Goal: Task Accomplishment & Management: Use online tool/utility

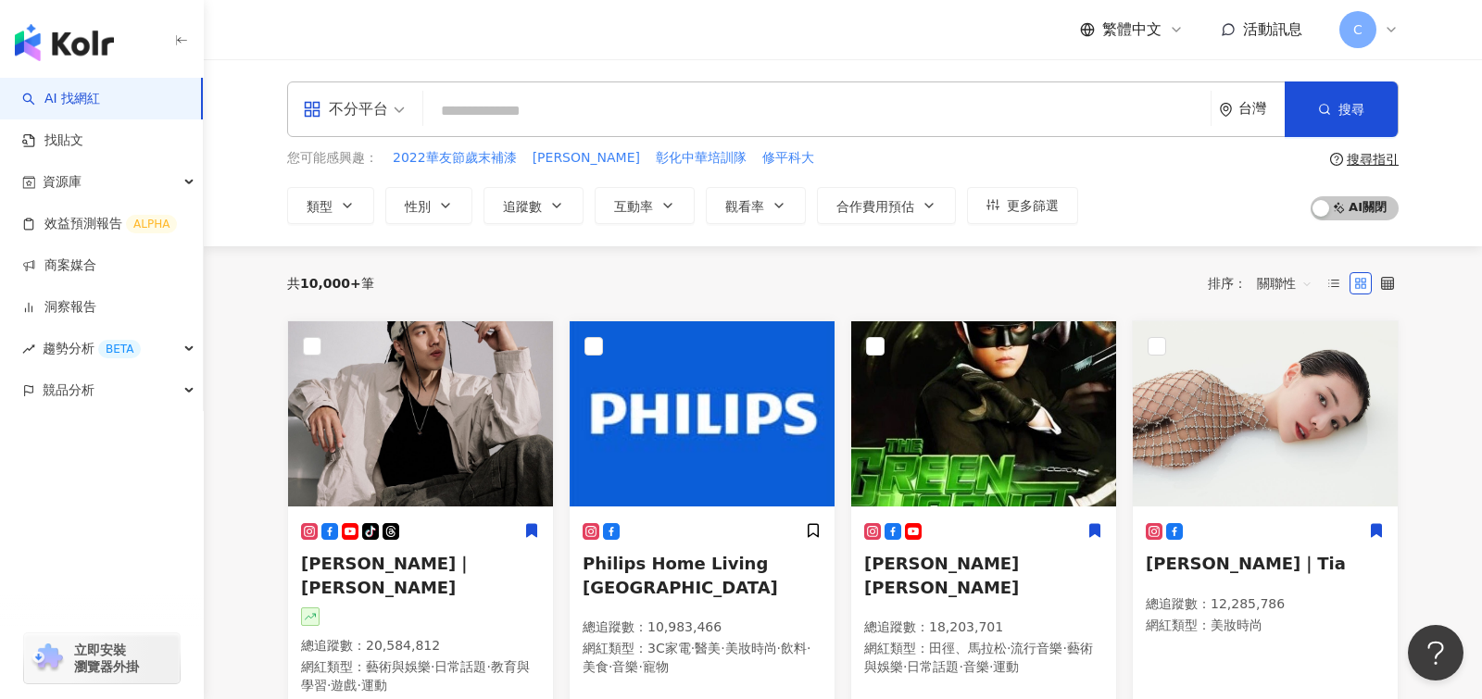
click at [1365, 44] on span "C" at bounding box center [1357, 29] width 37 height 37
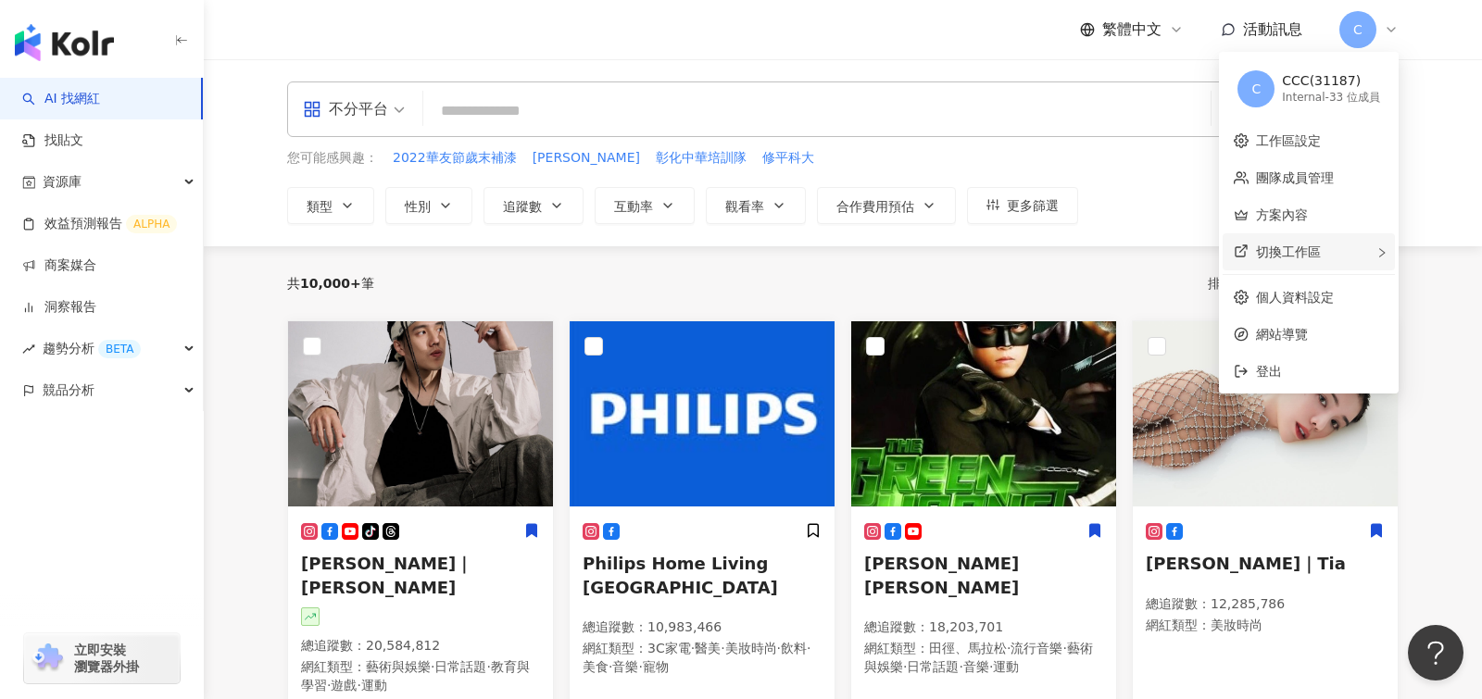
click at [1311, 265] on div "切換工作區" at bounding box center [1308, 251] width 172 height 37
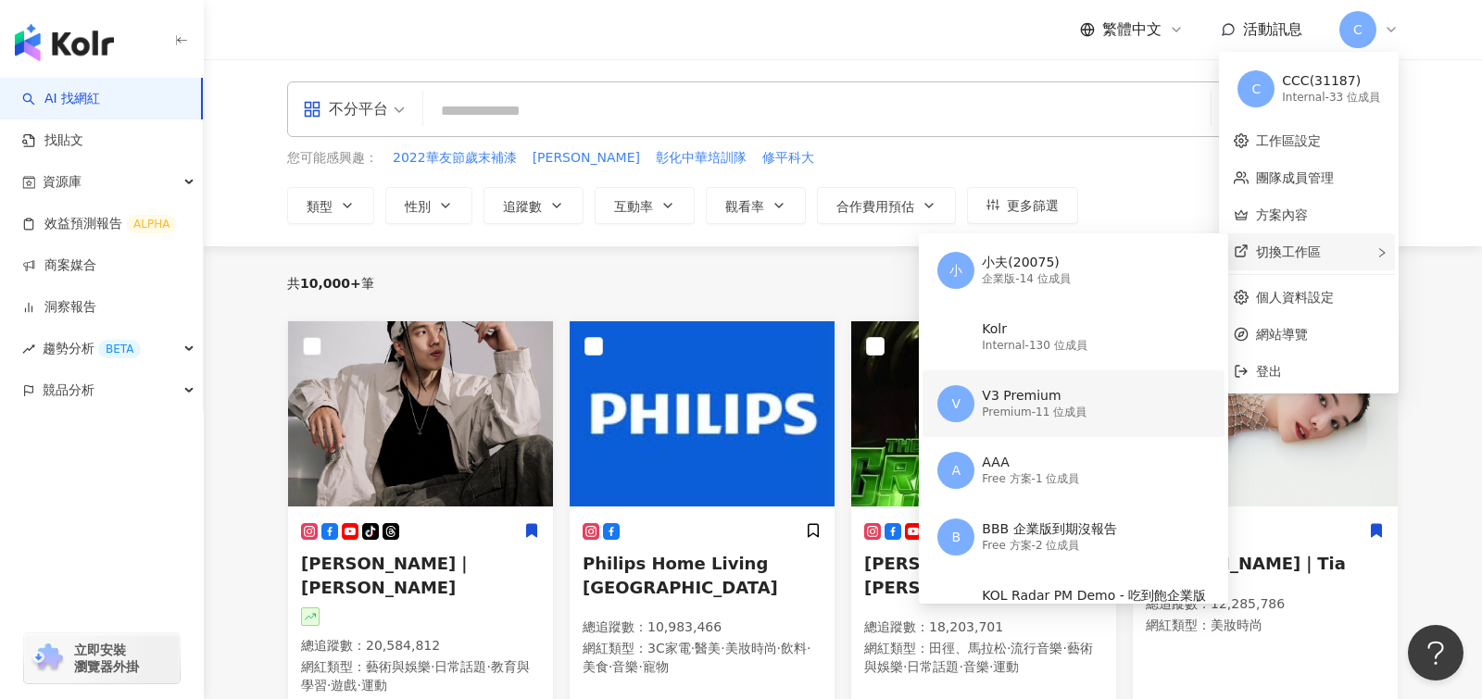
click at [1050, 417] on div "Premium - 11 位成員" at bounding box center [1034, 413] width 105 height 16
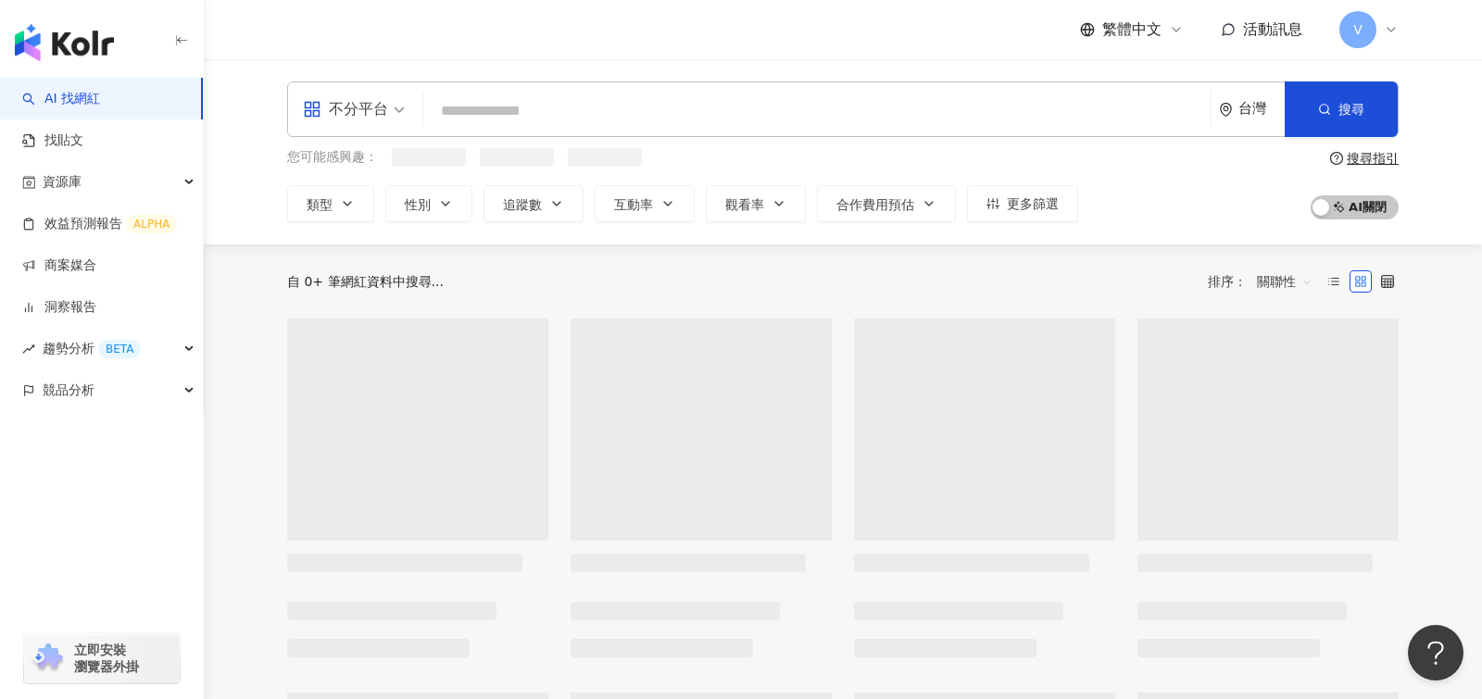
click at [1347, 36] on span "V" at bounding box center [1357, 29] width 37 height 37
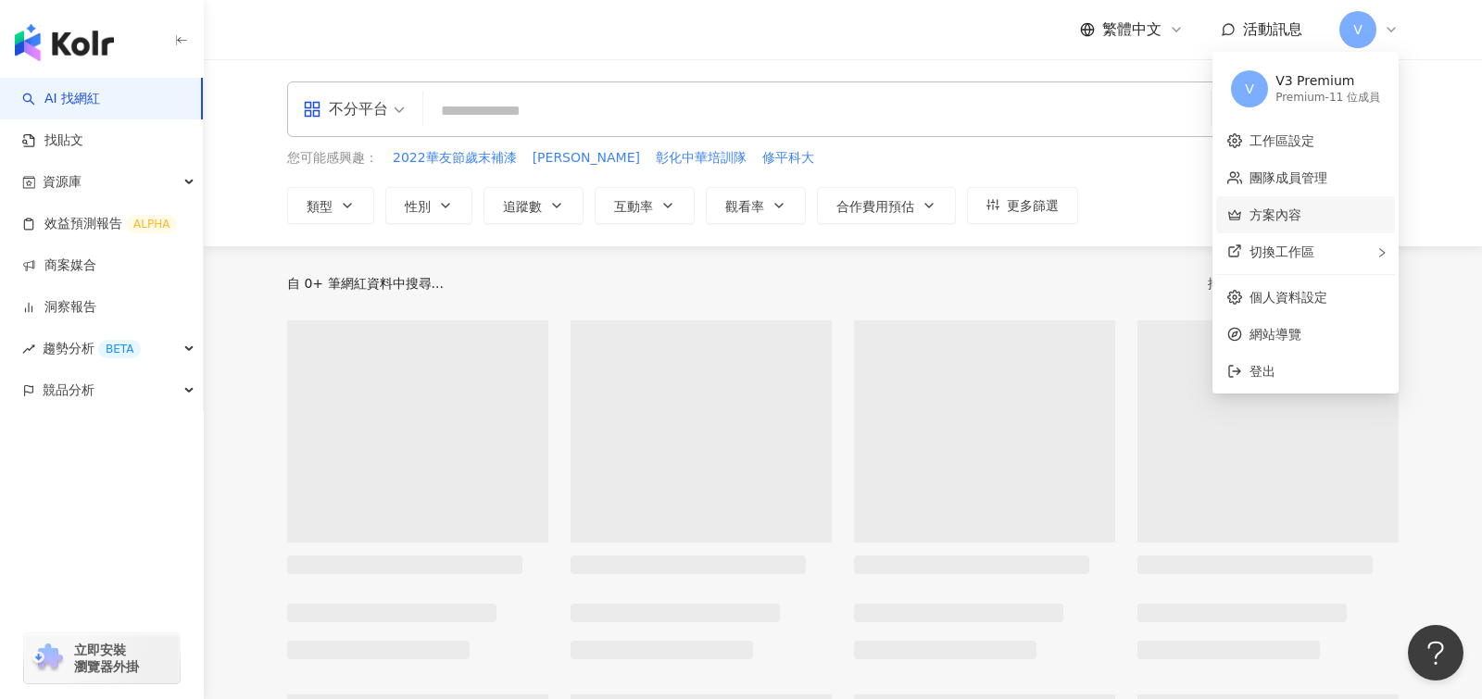
click at [1288, 209] on link "方案內容" at bounding box center [1275, 214] width 52 height 15
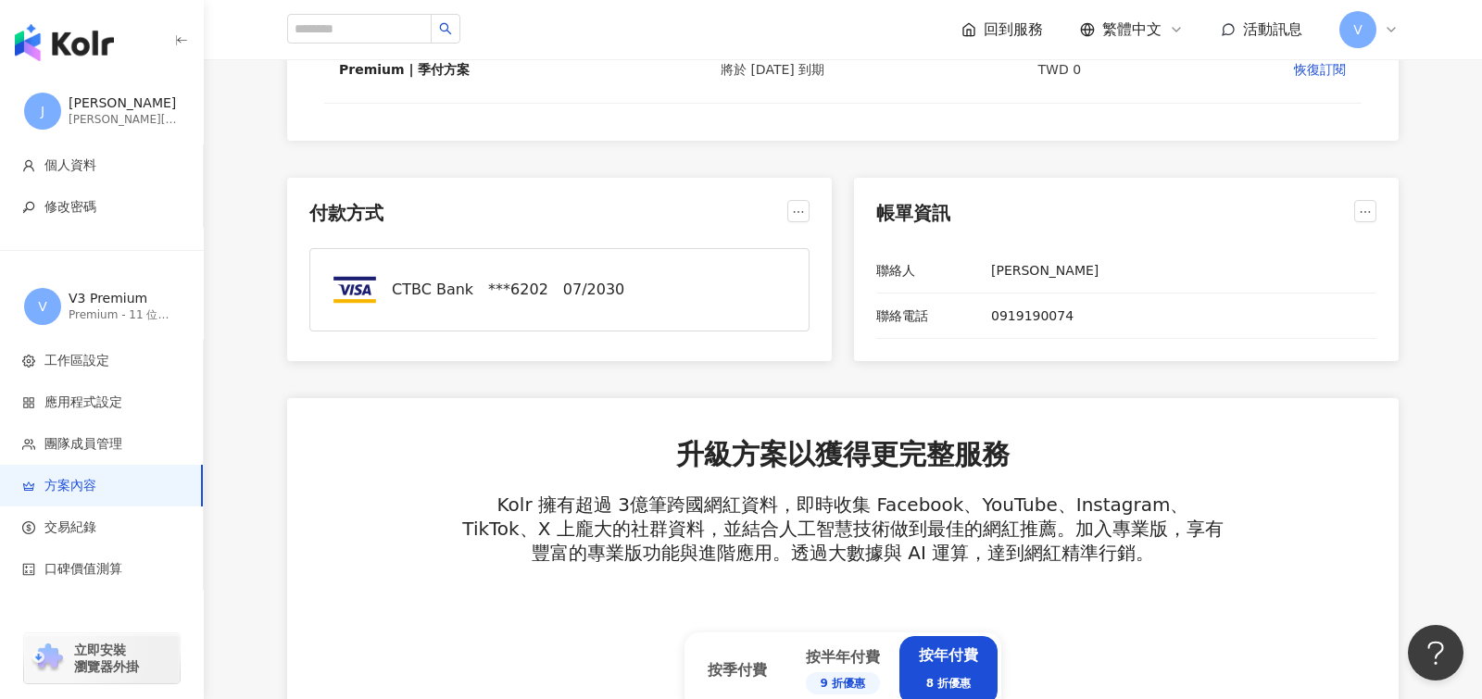
scroll to position [443, 0]
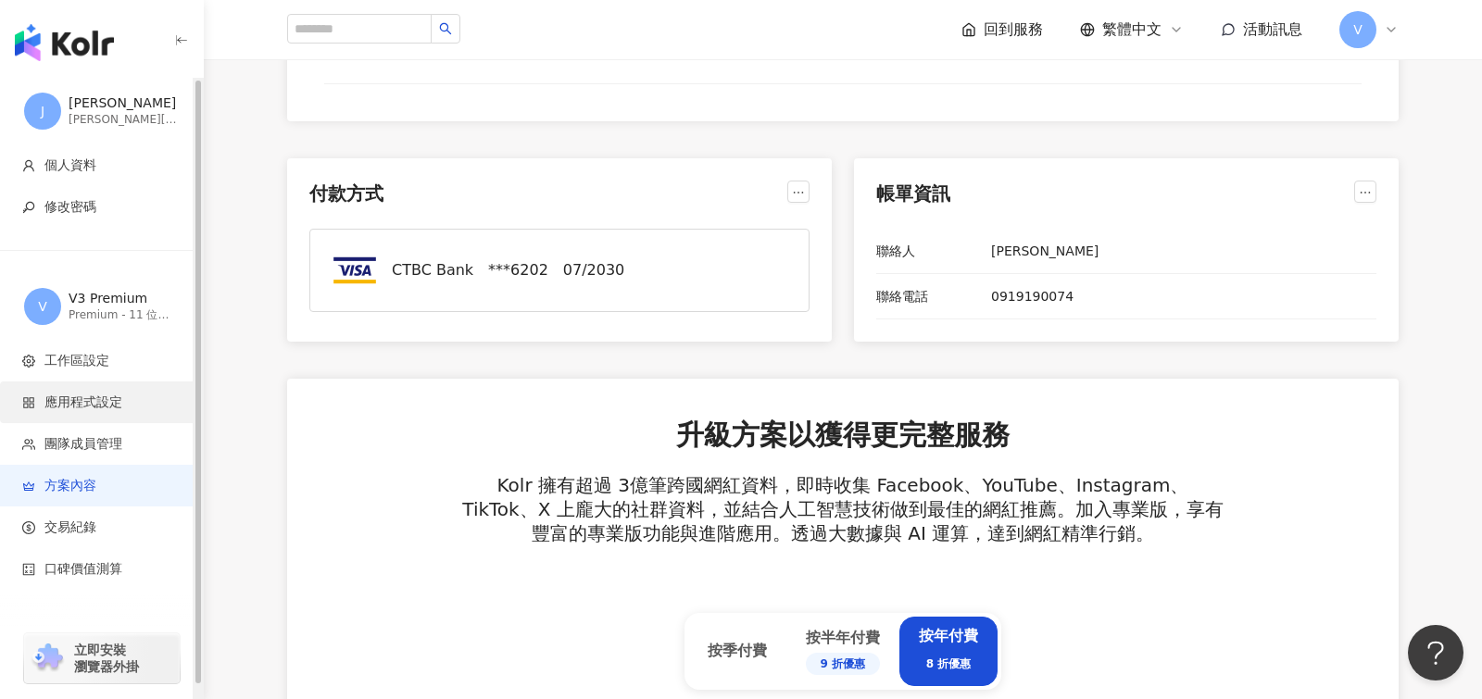
click at [119, 416] on li "應用程式設定" at bounding box center [101, 403] width 203 height 42
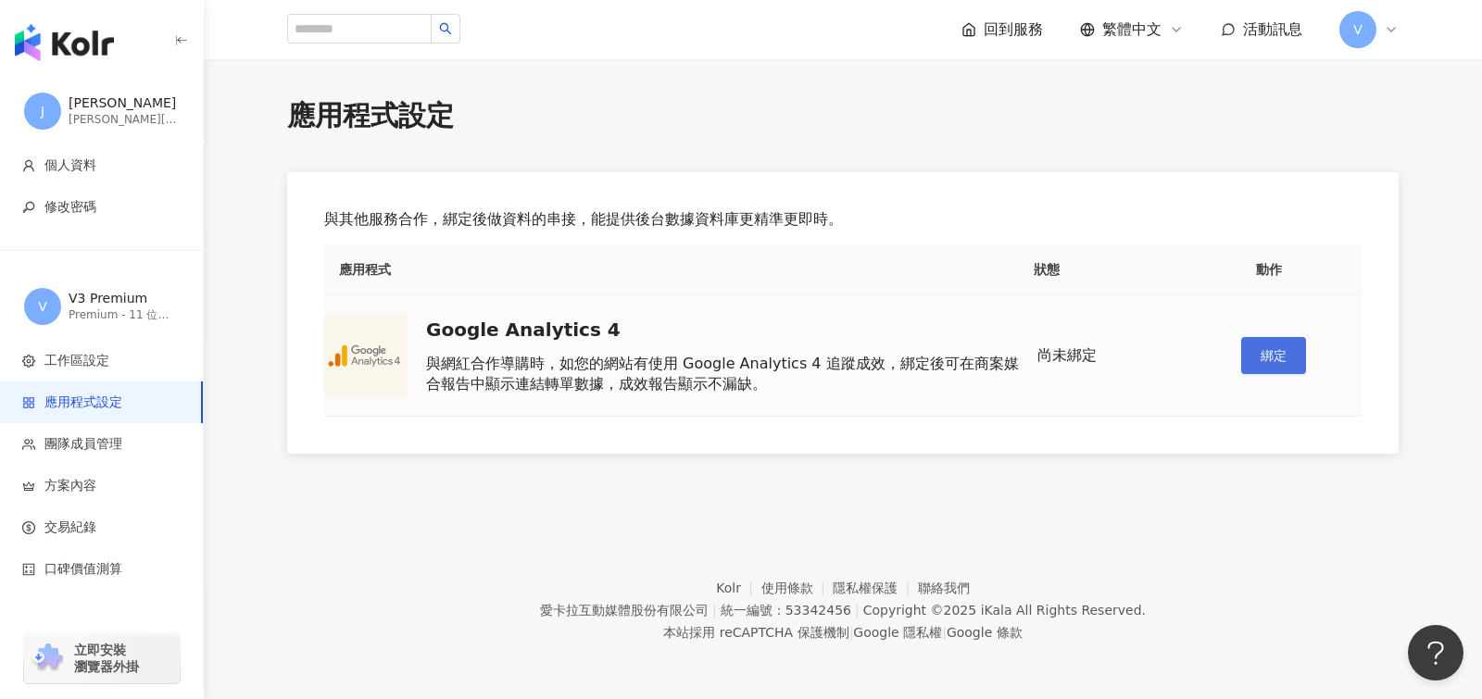
click at [1294, 350] on button "綁定" at bounding box center [1273, 355] width 65 height 37
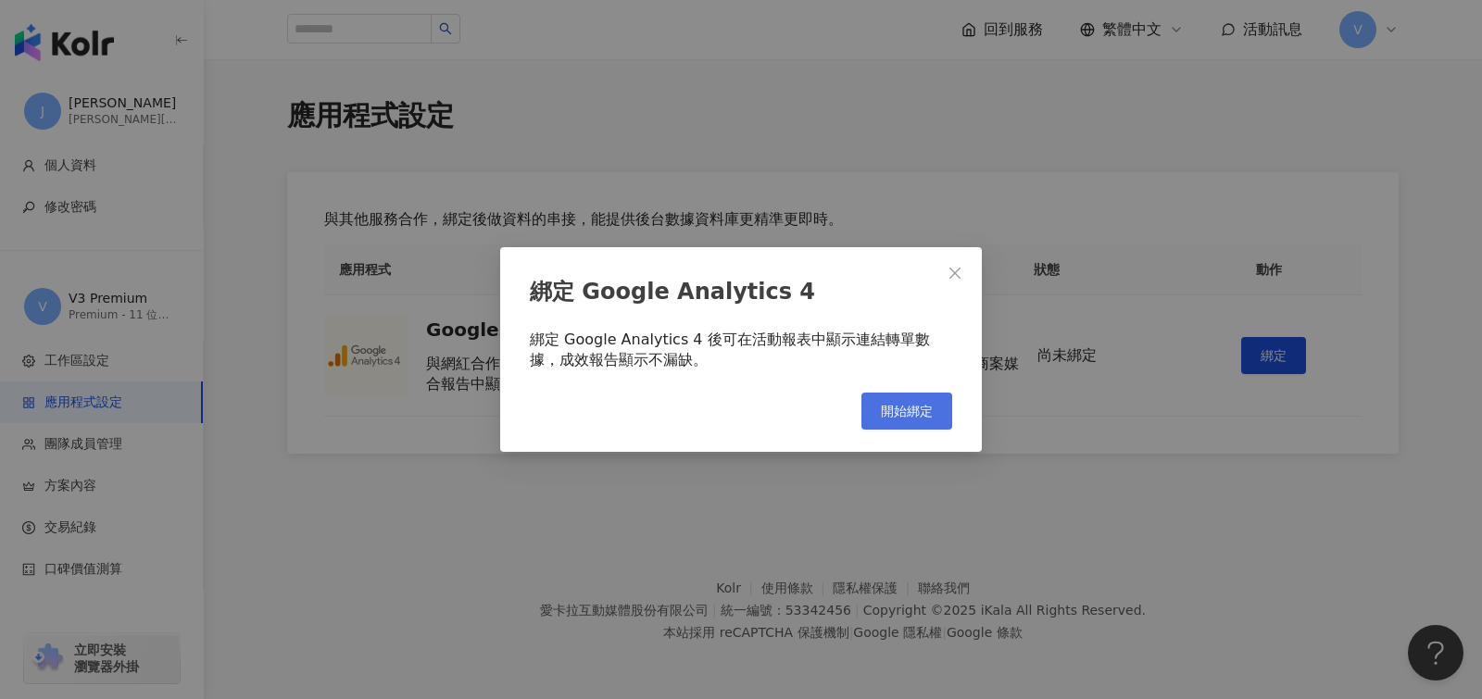
click at [883, 417] on span "開始綁定" at bounding box center [907, 411] width 52 height 15
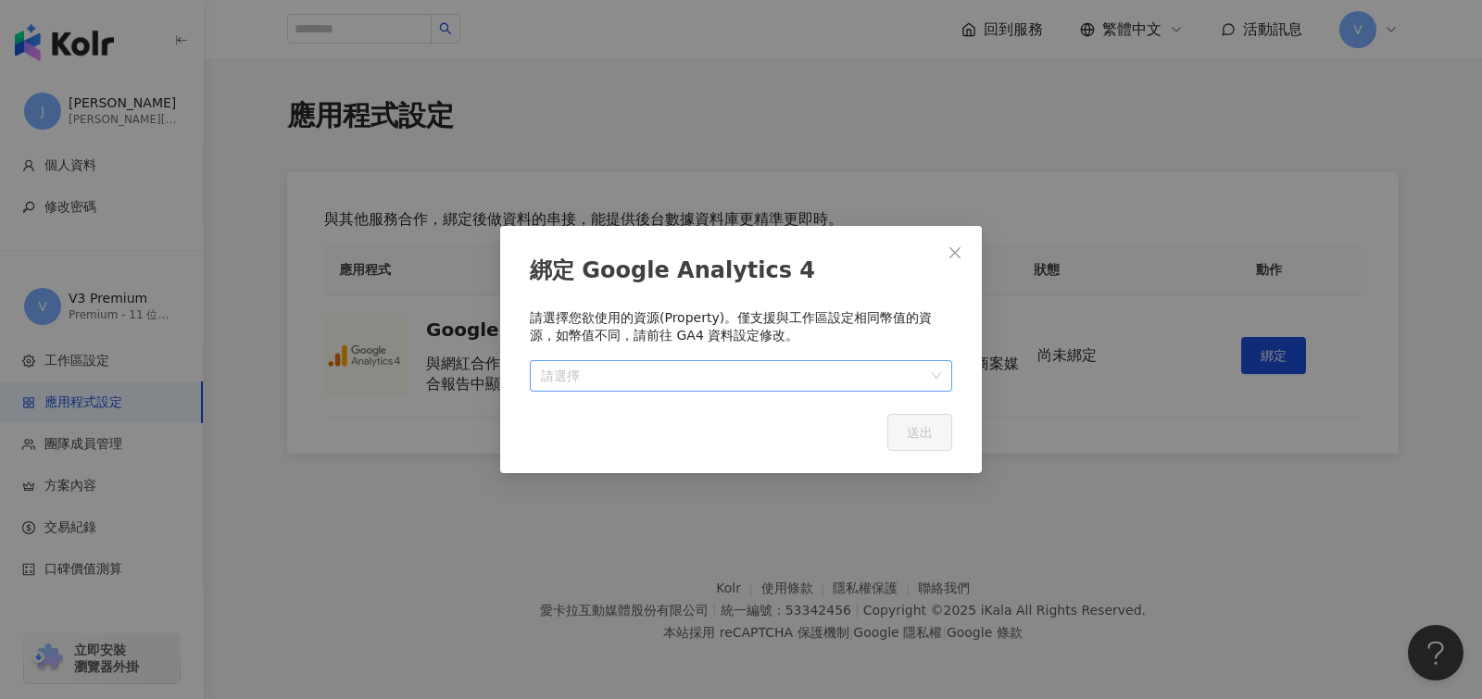
click at [678, 381] on input "search" at bounding box center [741, 376] width 400 height 30
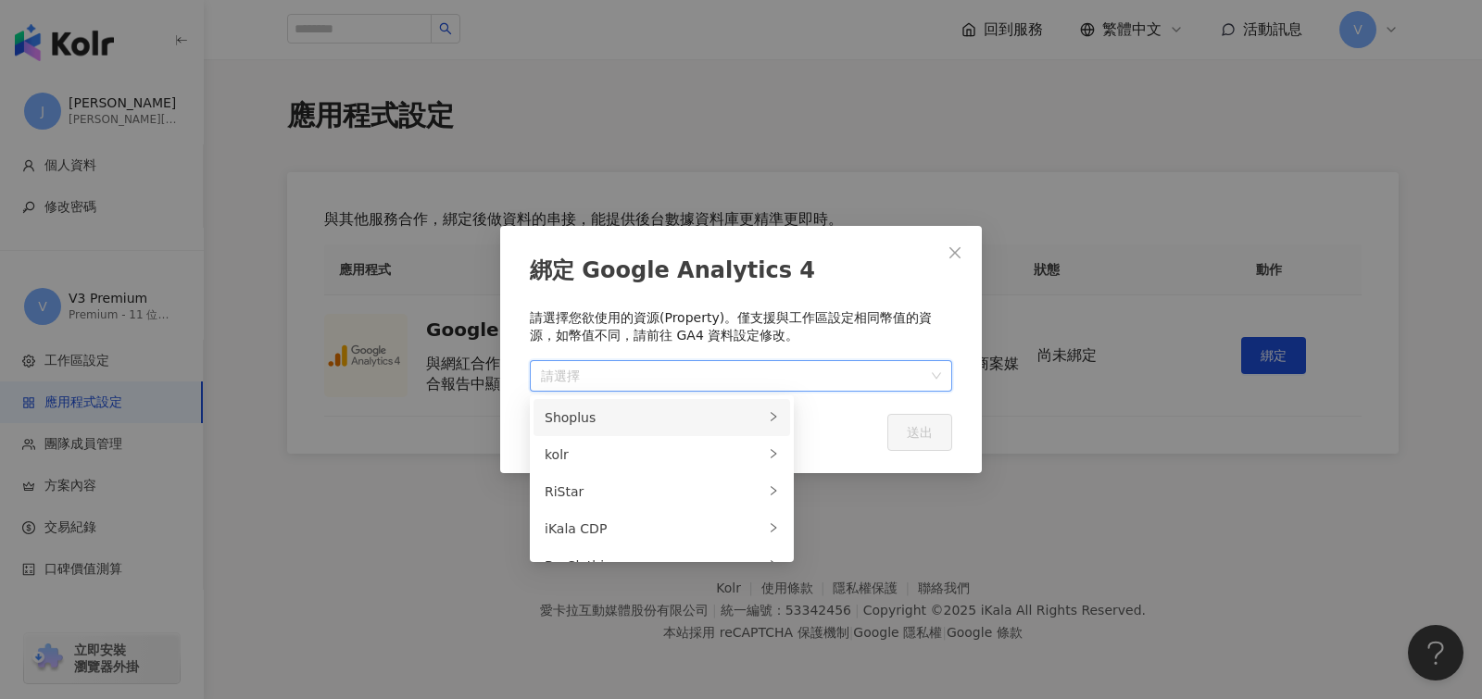
click at [585, 411] on div "Shoplus" at bounding box center [654, 417] width 219 height 20
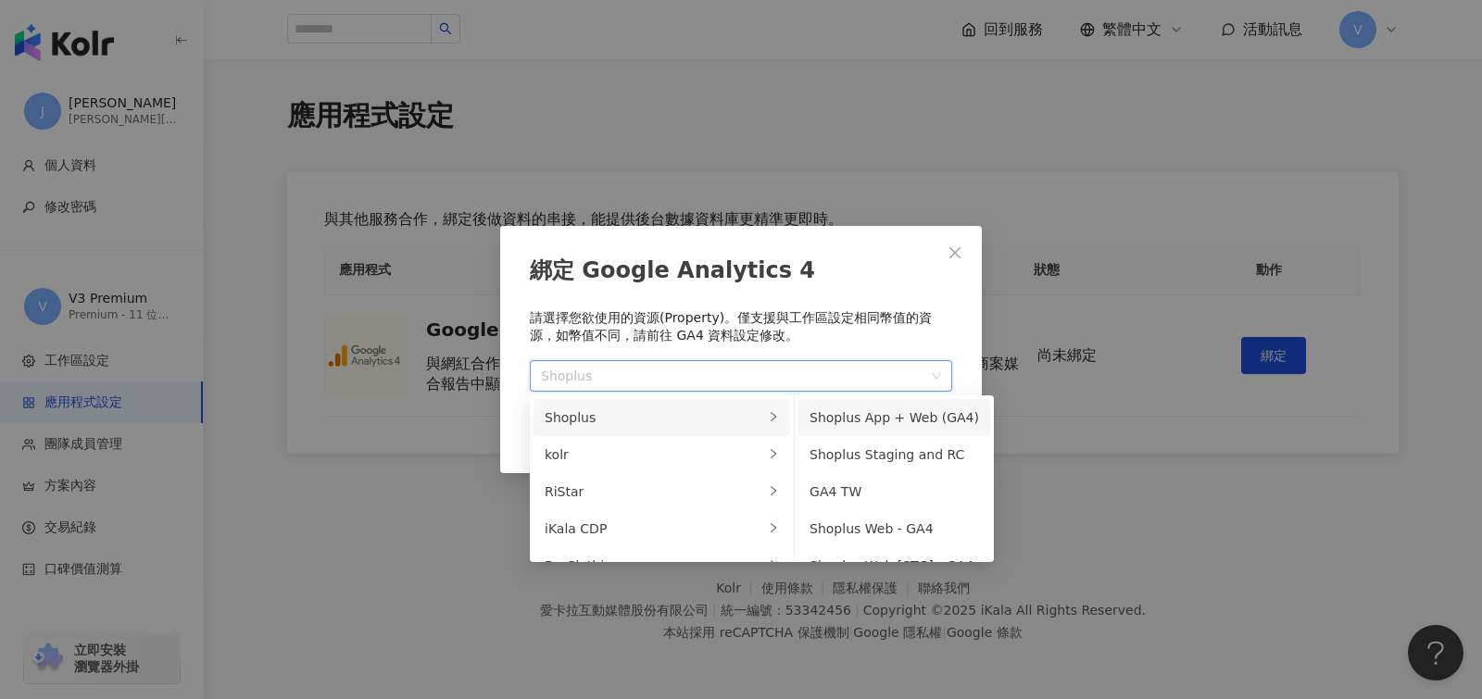
click at [798, 428] on li "Shoplus App + Web (GA4)" at bounding box center [894, 417] width 192 height 37
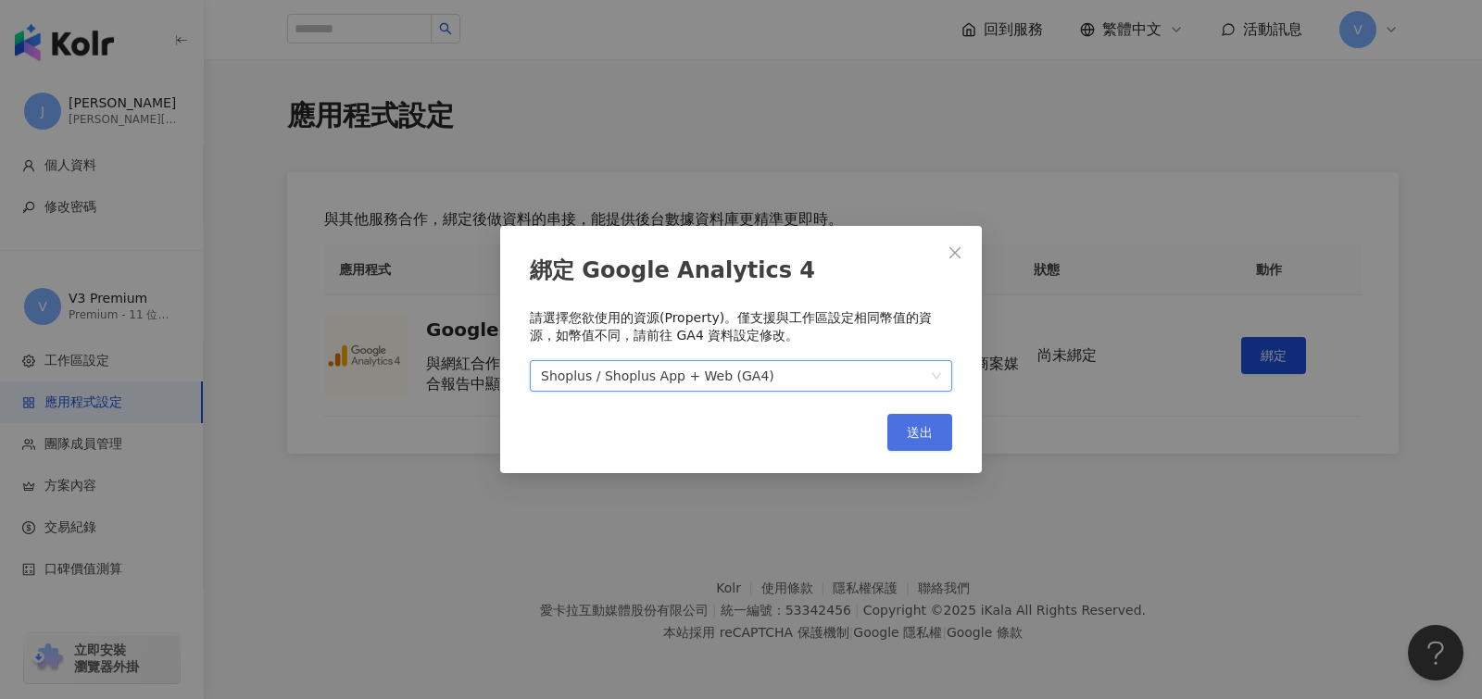
click at [919, 445] on button "送出" at bounding box center [919, 432] width 65 height 37
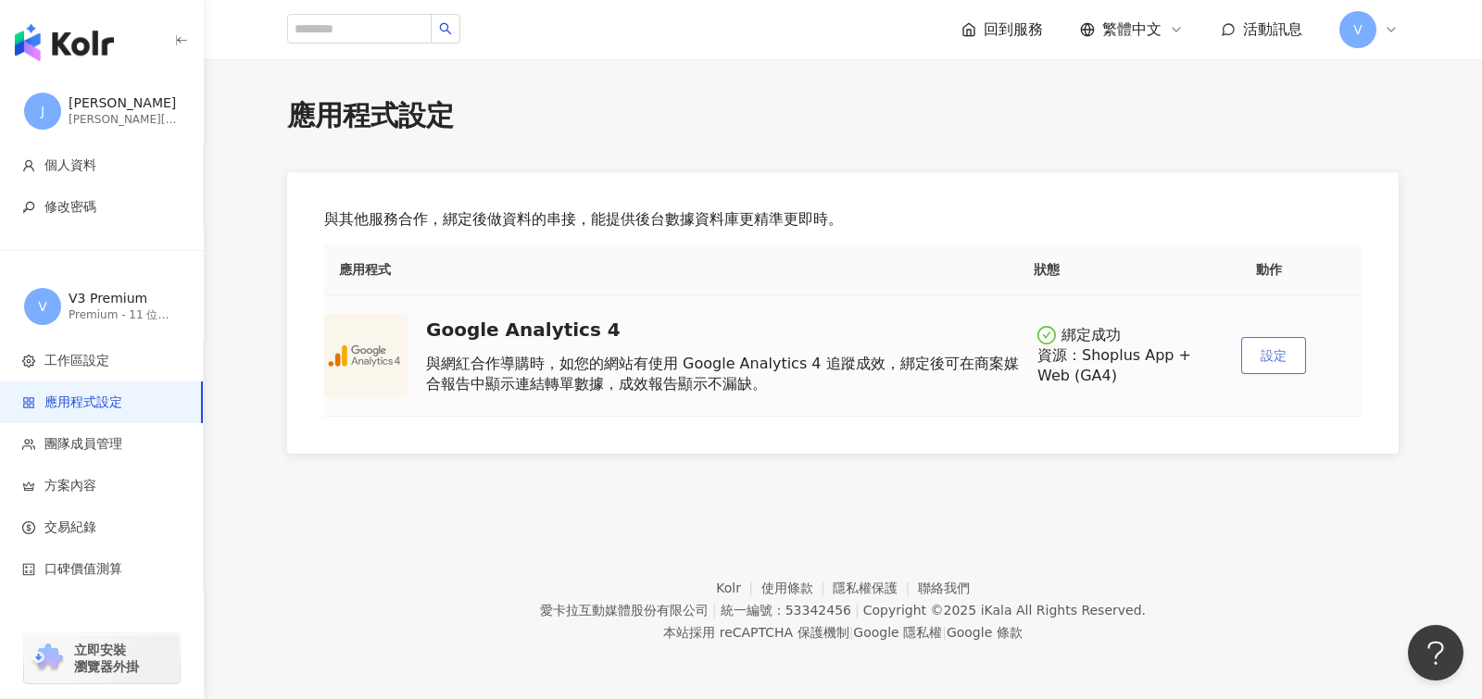
click at [1268, 359] on span "設定" at bounding box center [1273, 355] width 26 height 15
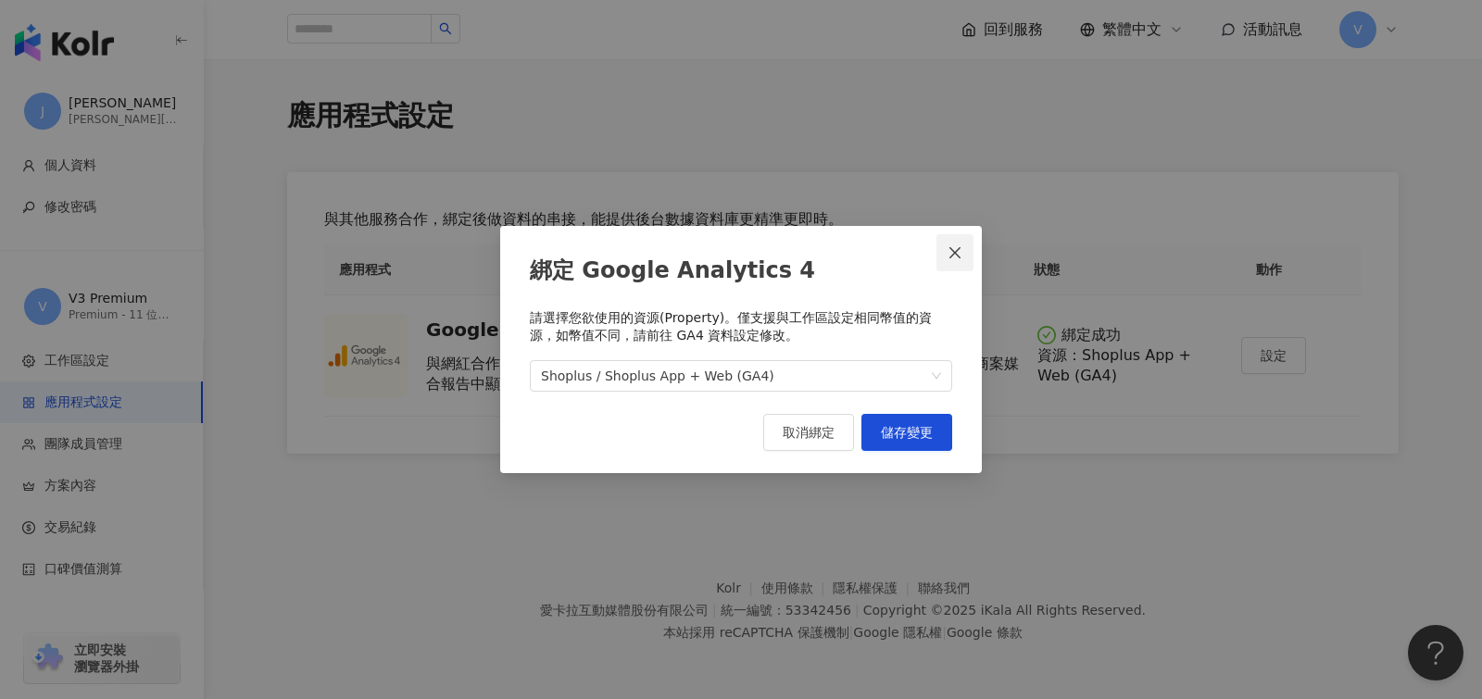
click at [955, 261] on button "Close" at bounding box center [954, 252] width 37 height 37
